Goal: Task Accomplishment & Management: Manage account settings

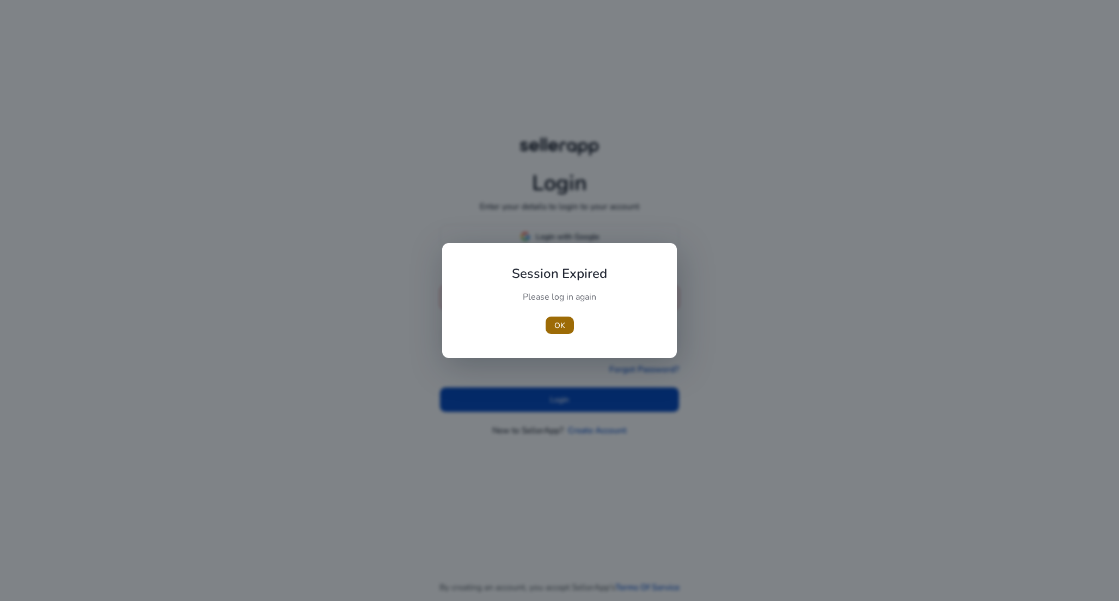
click at [560, 322] on span "OK" at bounding box center [559, 325] width 11 height 11
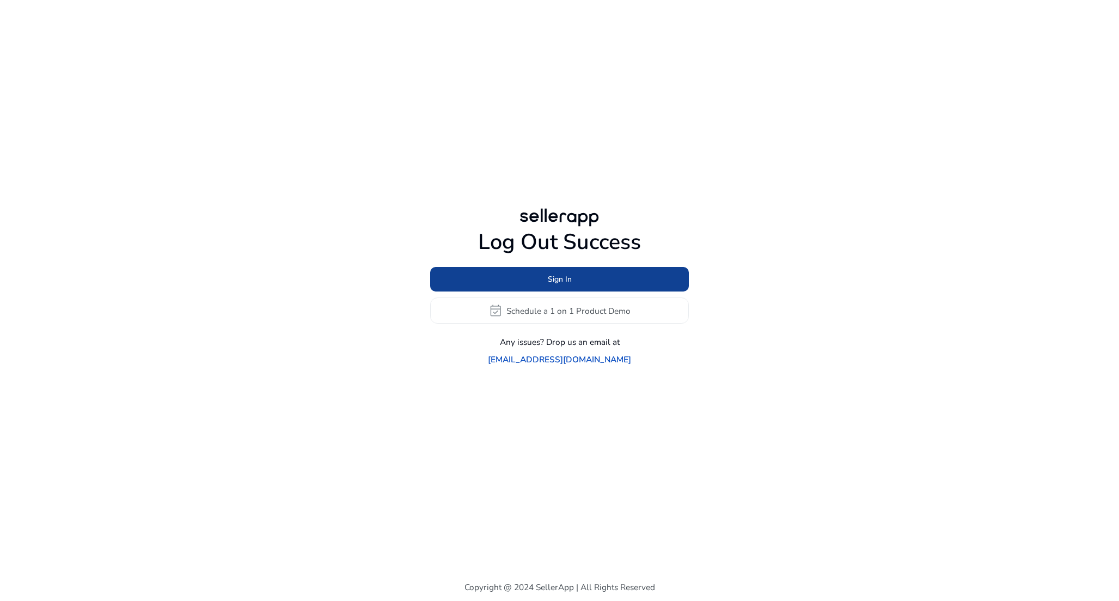
click at [593, 290] on span at bounding box center [559, 279] width 259 height 26
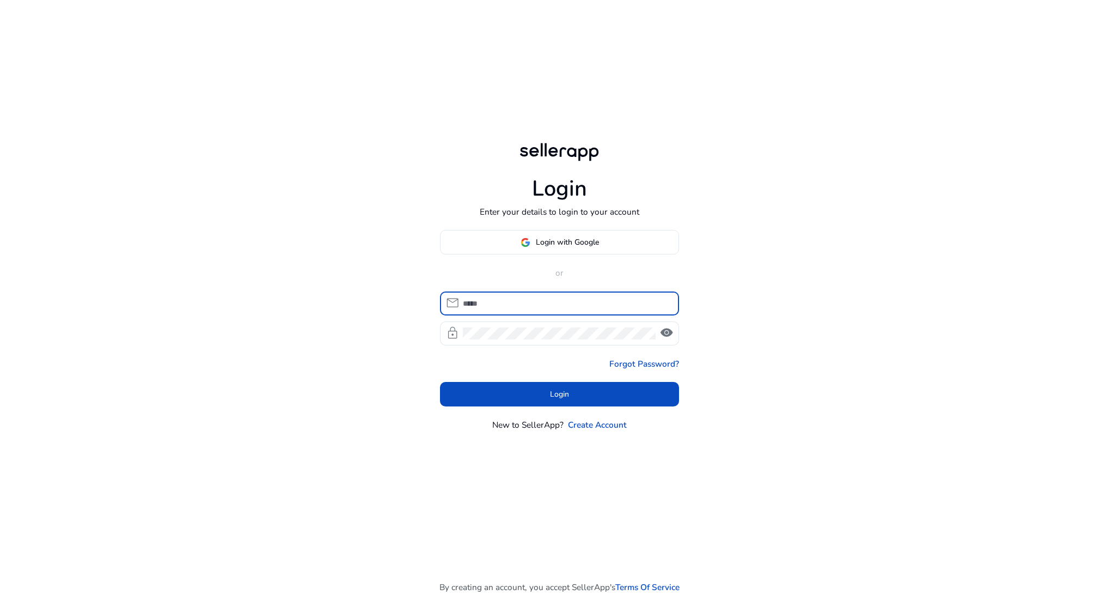
click at [577, 304] on input at bounding box center [566, 303] width 207 height 12
type input "**********"
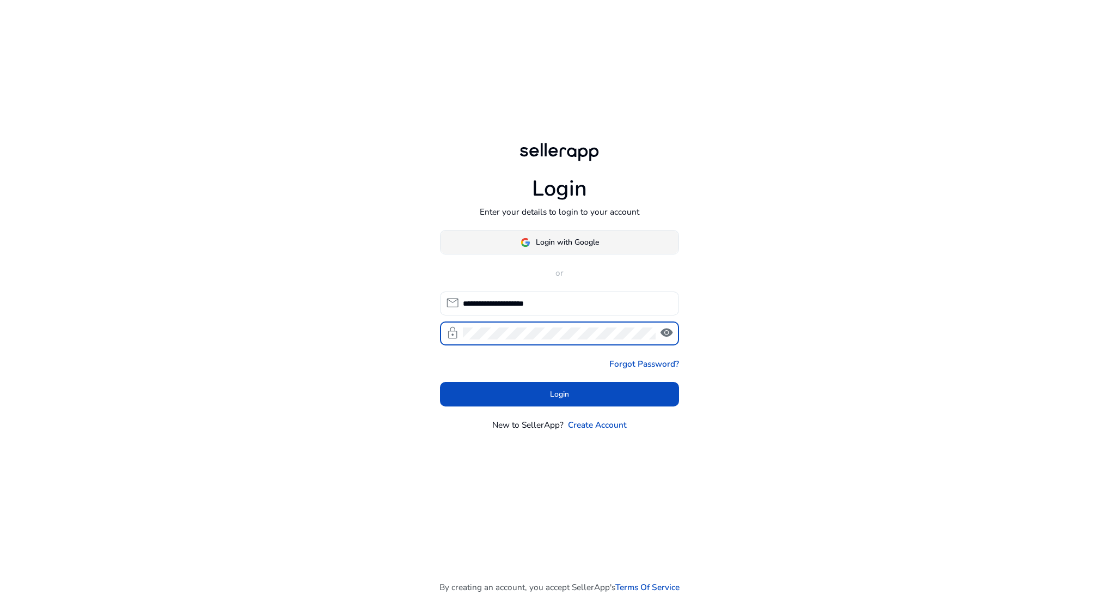
click at [593, 245] on span "Login with Google" at bounding box center [567, 241] width 63 height 11
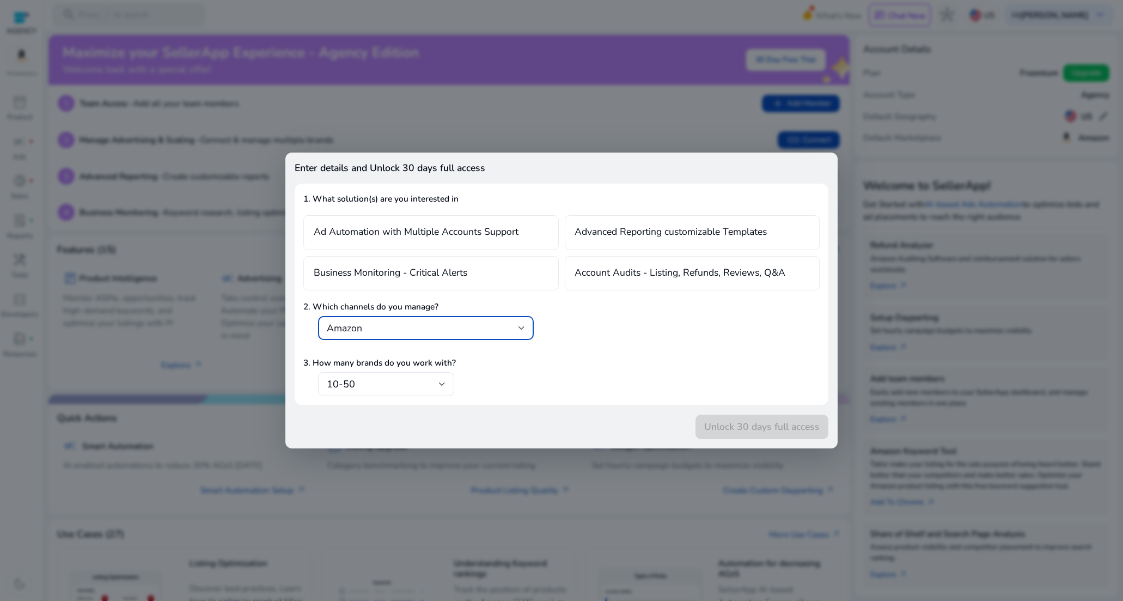
click at [645, 111] on div at bounding box center [561, 300] width 1123 height 601
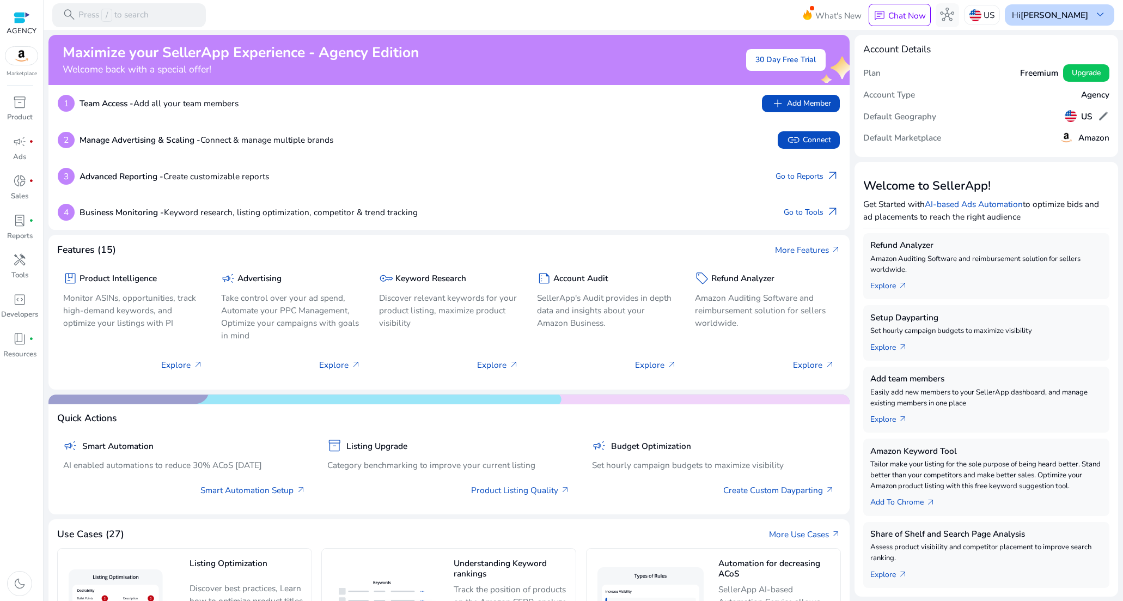
click at [1093, 22] on span "keyboard_arrow_down" at bounding box center [1100, 15] width 14 height 14
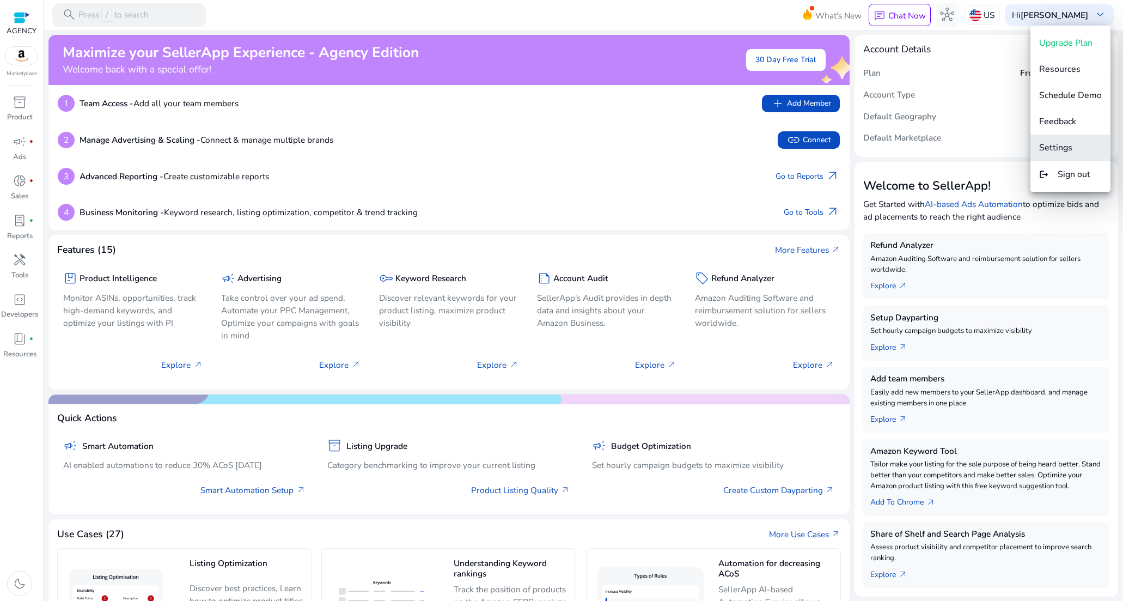
click at [1085, 140] on button "Settings" at bounding box center [1070, 148] width 80 height 26
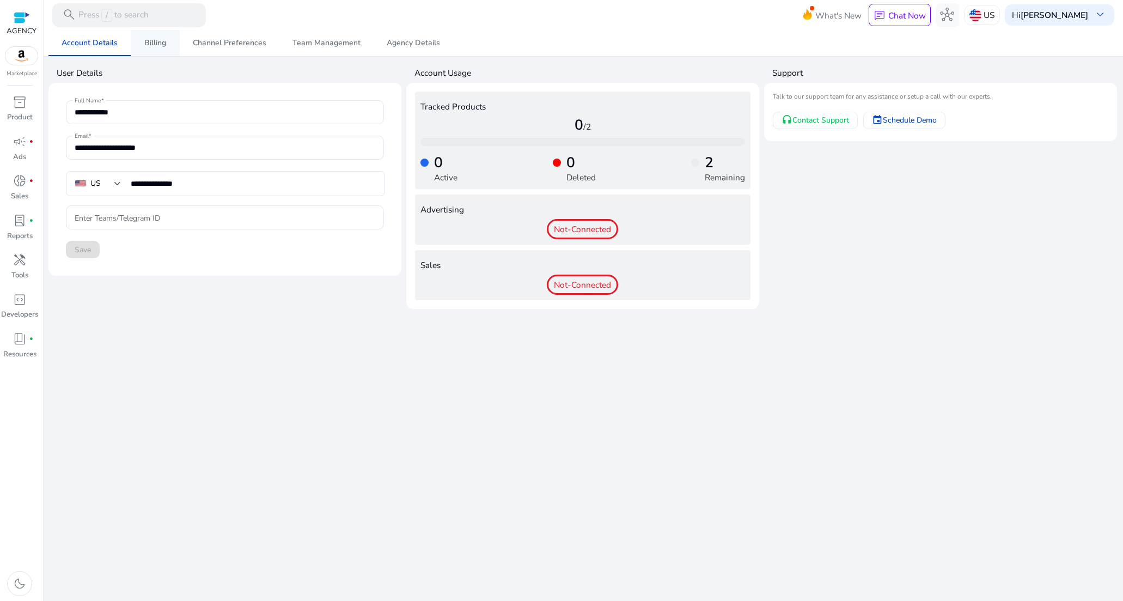
click at [169, 44] on link "Billing" at bounding box center [155, 43] width 49 height 26
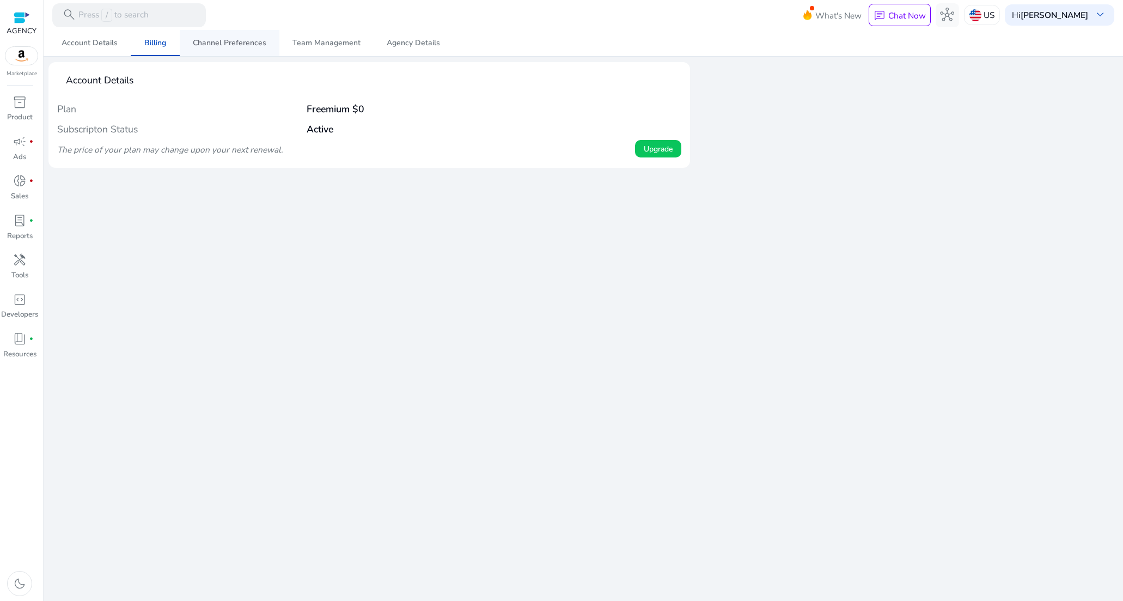
click at [233, 39] on span "Channel Preferences" at bounding box center [230, 43] width 74 height 8
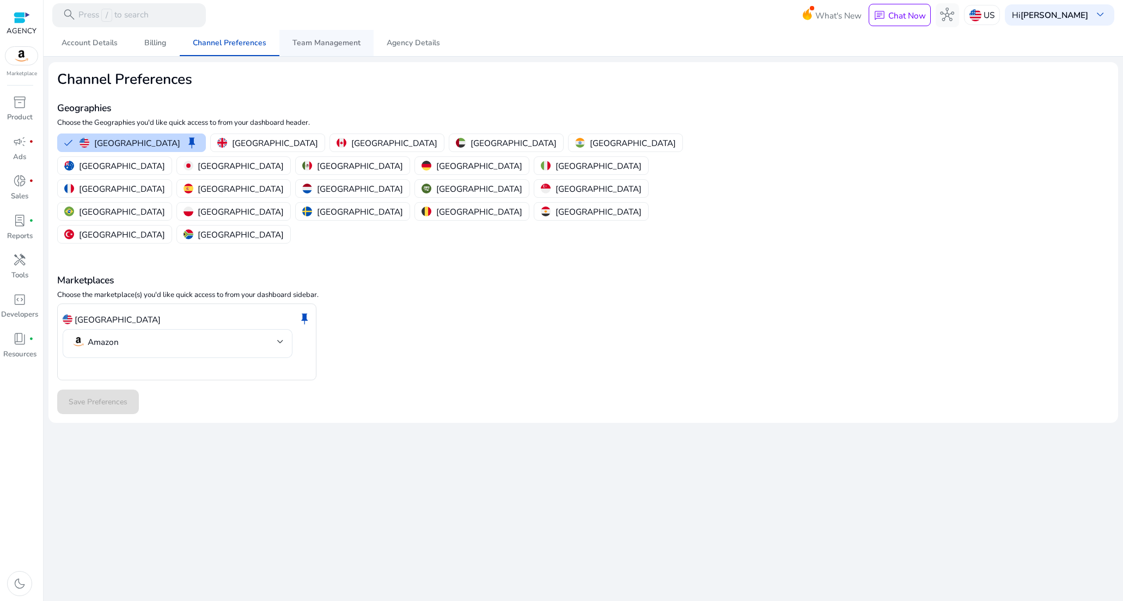
click at [337, 43] on span "Team Management" at bounding box center [326, 43] width 68 height 8
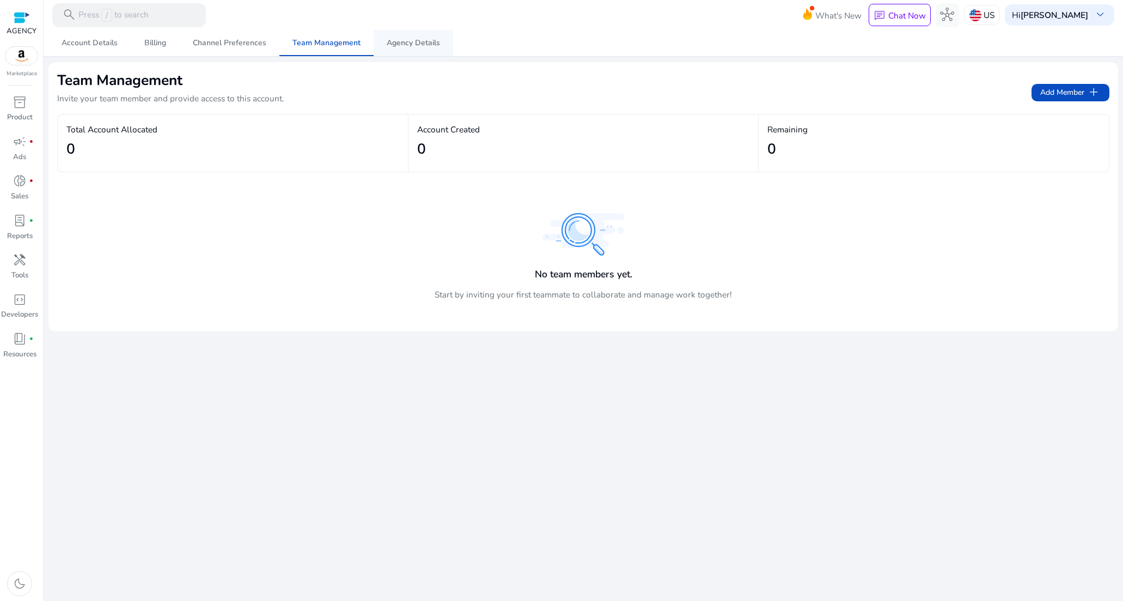
click at [413, 47] on span "Agency Details" at bounding box center [413, 43] width 53 height 8
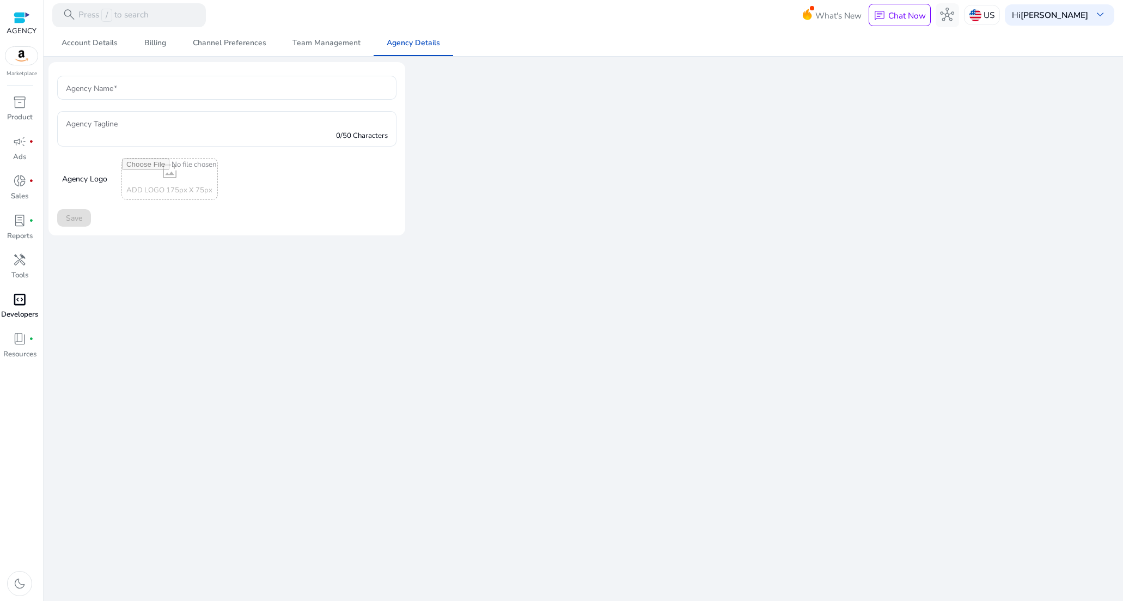
click at [20, 299] on span "code_blocks" at bounding box center [20, 299] width 14 height 14
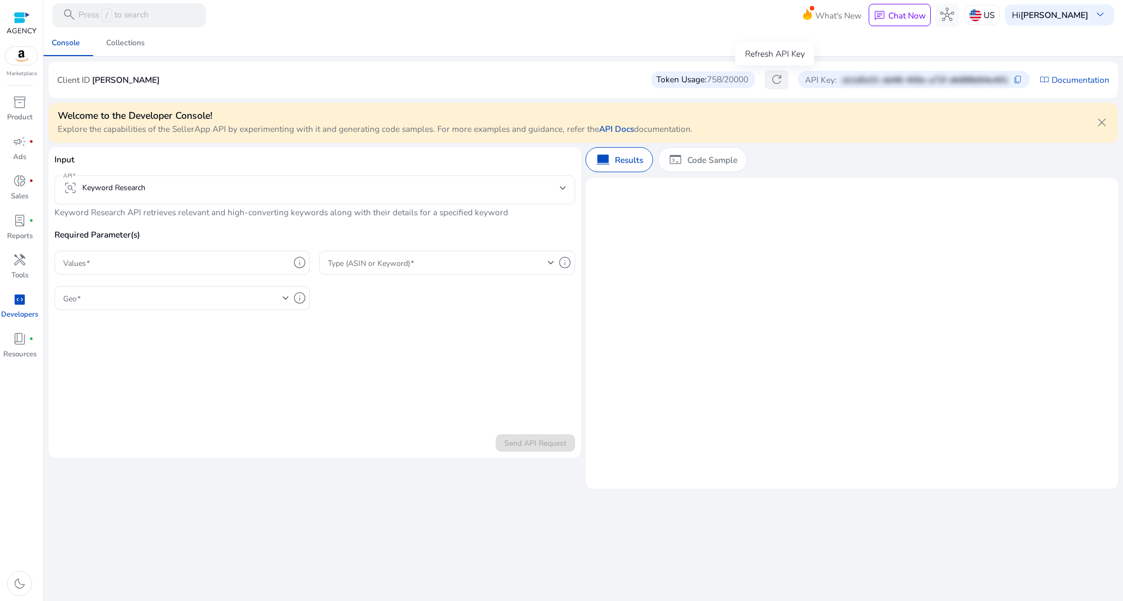
click at [774, 79] on span "refresh" at bounding box center [777, 79] width 14 height 14
click at [1088, 16] on div "Hi [PERSON_NAME] keyboard_arrow_down" at bounding box center [1059, 14] width 109 height 21
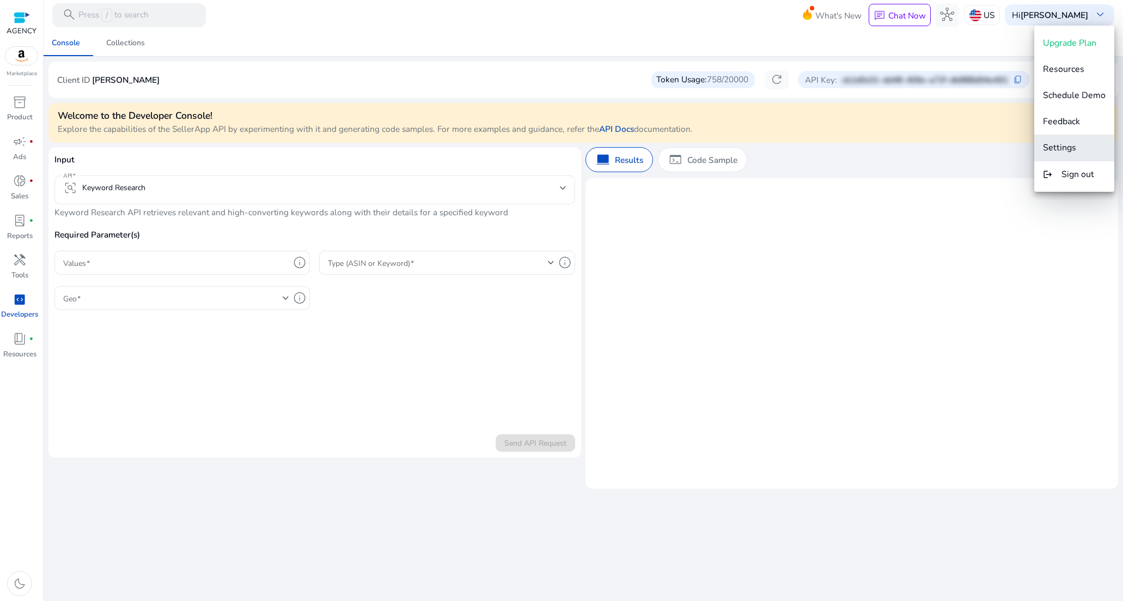
click at [1066, 143] on span "Settings" at bounding box center [1059, 148] width 33 height 12
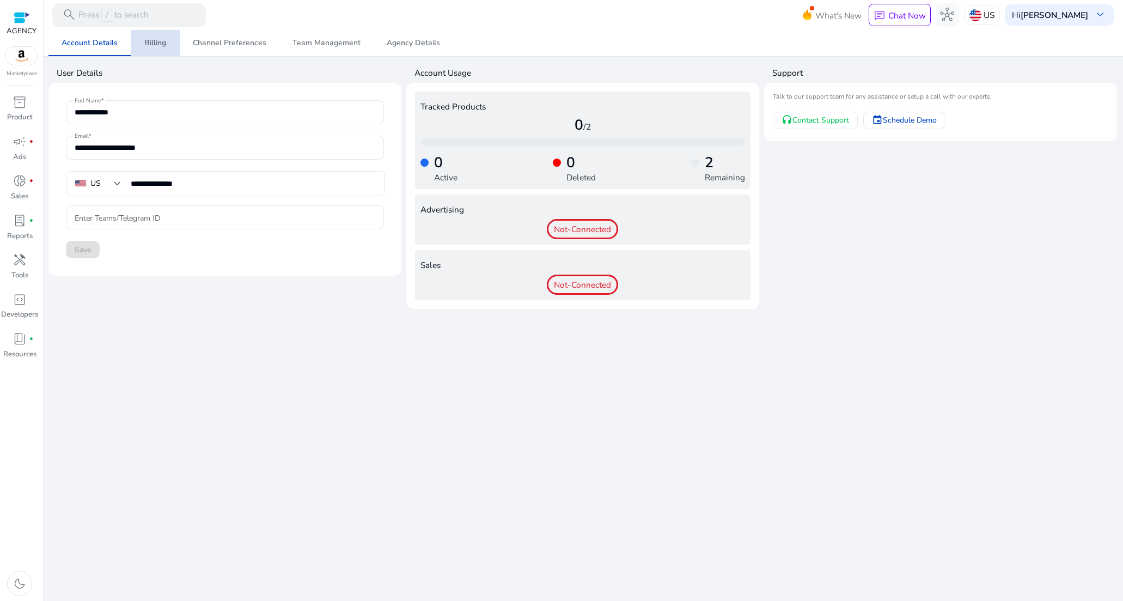
click at [164, 51] on span "Billing" at bounding box center [155, 43] width 22 height 26
